Goal: Information Seeking & Learning: Learn about a topic

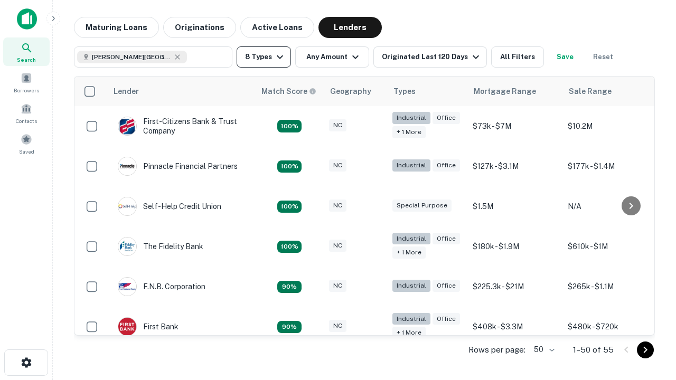
click at [263, 57] on button "8 Types" at bounding box center [264, 56] width 54 height 21
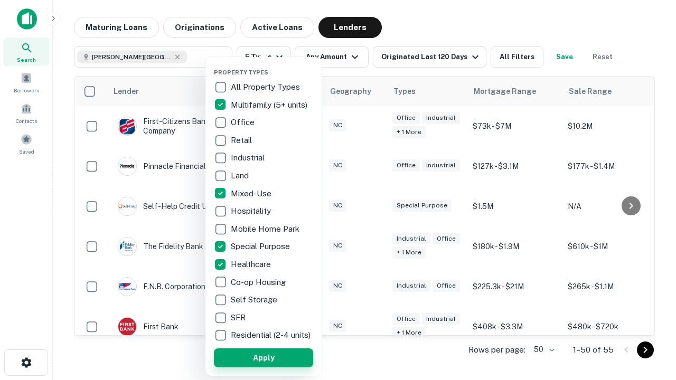
click at [263, 357] on button "Apply" at bounding box center [263, 357] width 99 height 19
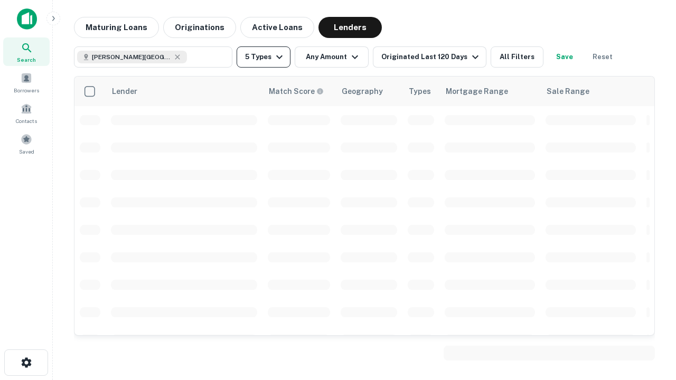
click at [263, 57] on button "5 Types" at bounding box center [264, 56] width 54 height 21
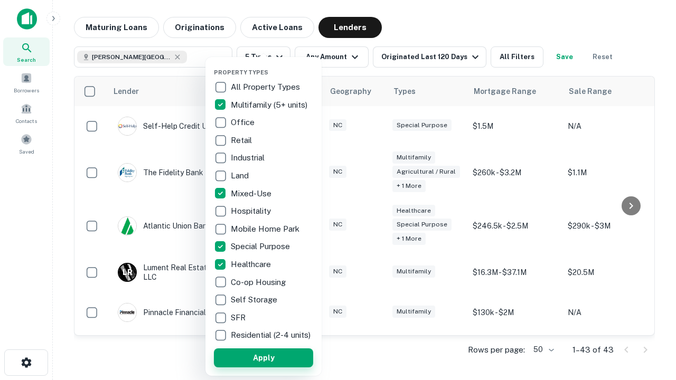
click at [282, 357] on button "Apply" at bounding box center [263, 357] width 99 height 19
